Goal: Transaction & Acquisition: Book appointment/travel/reservation

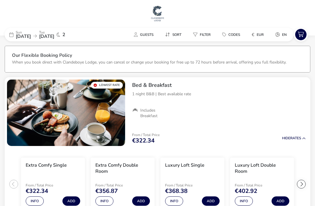
click at [54, 35] on span "[DATE]" at bounding box center [46, 36] width 15 height 6
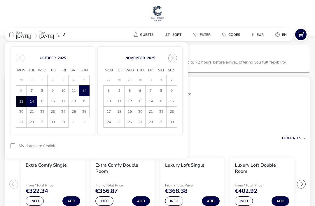
click at [42, 102] on span "15" at bounding box center [42, 101] width 10 height 10
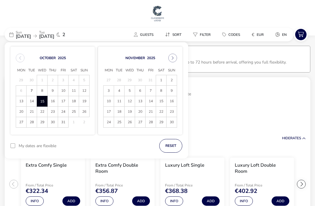
click at [86, 93] on span "12" at bounding box center [84, 91] width 10 height 10
click at [43, 103] on span "15" at bounding box center [42, 101] width 10 height 10
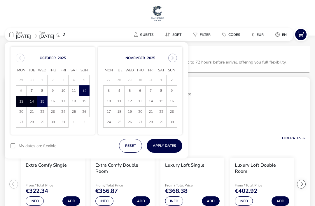
click at [165, 145] on button "Apply Dates" at bounding box center [164, 146] width 36 height 14
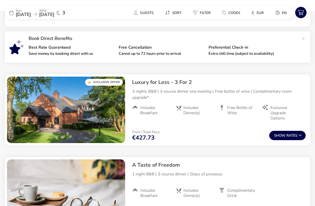
scroll to position [193, 0]
click at [291, 136] on button "Show Rates" at bounding box center [287, 135] width 36 height 9
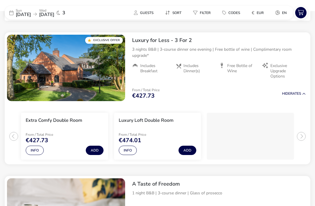
scroll to position [237, 0]
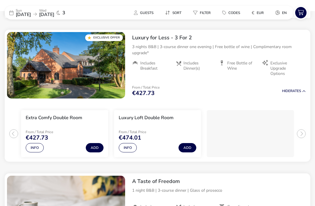
click at [32, 147] on button "Info" at bounding box center [35, 147] width 18 height 9
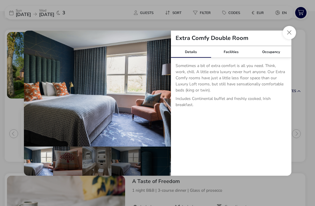
click at [285, 39] on button "Close dialog" at bounding box center [288, 32] width 13 height 13
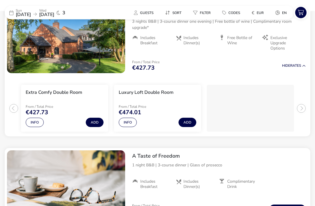
scroll to position [262, 0]
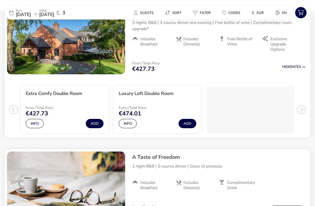
click at [263, 11] on span "EUR" at bounding box center [259, 12] width 7 height 5
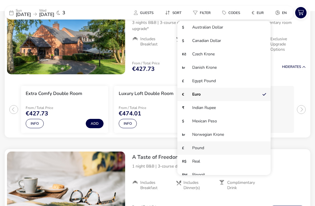
click at [205, 147] on li "£ Pound" at bounding box center [223, 147] width 93 height 13
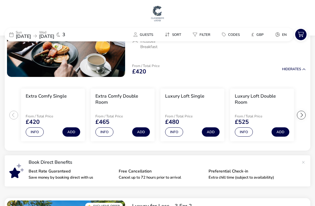
scroll to position [0, 0]
